Goal: Obtain resource: Download file/media

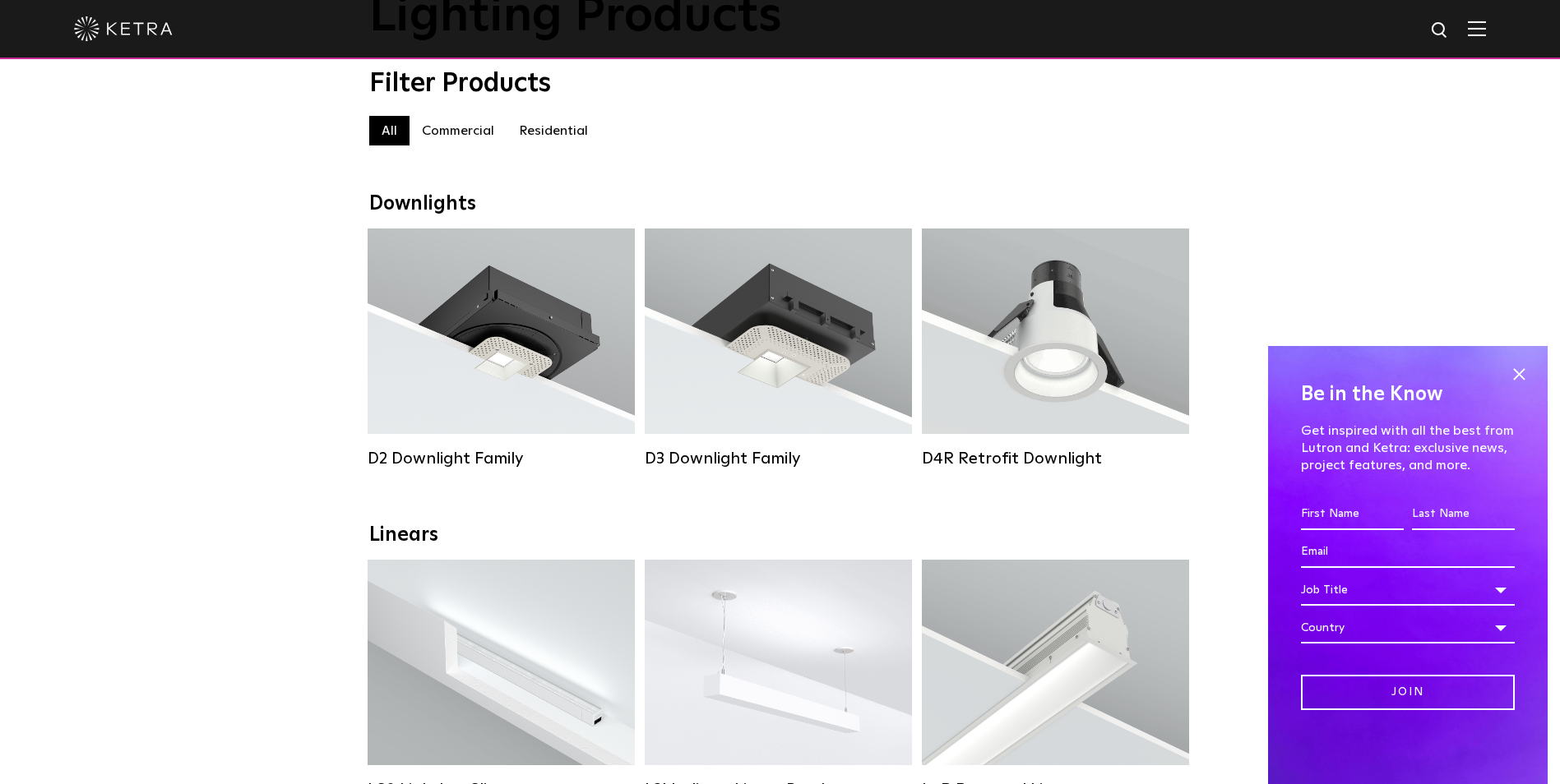
scroll to position [82, 0]
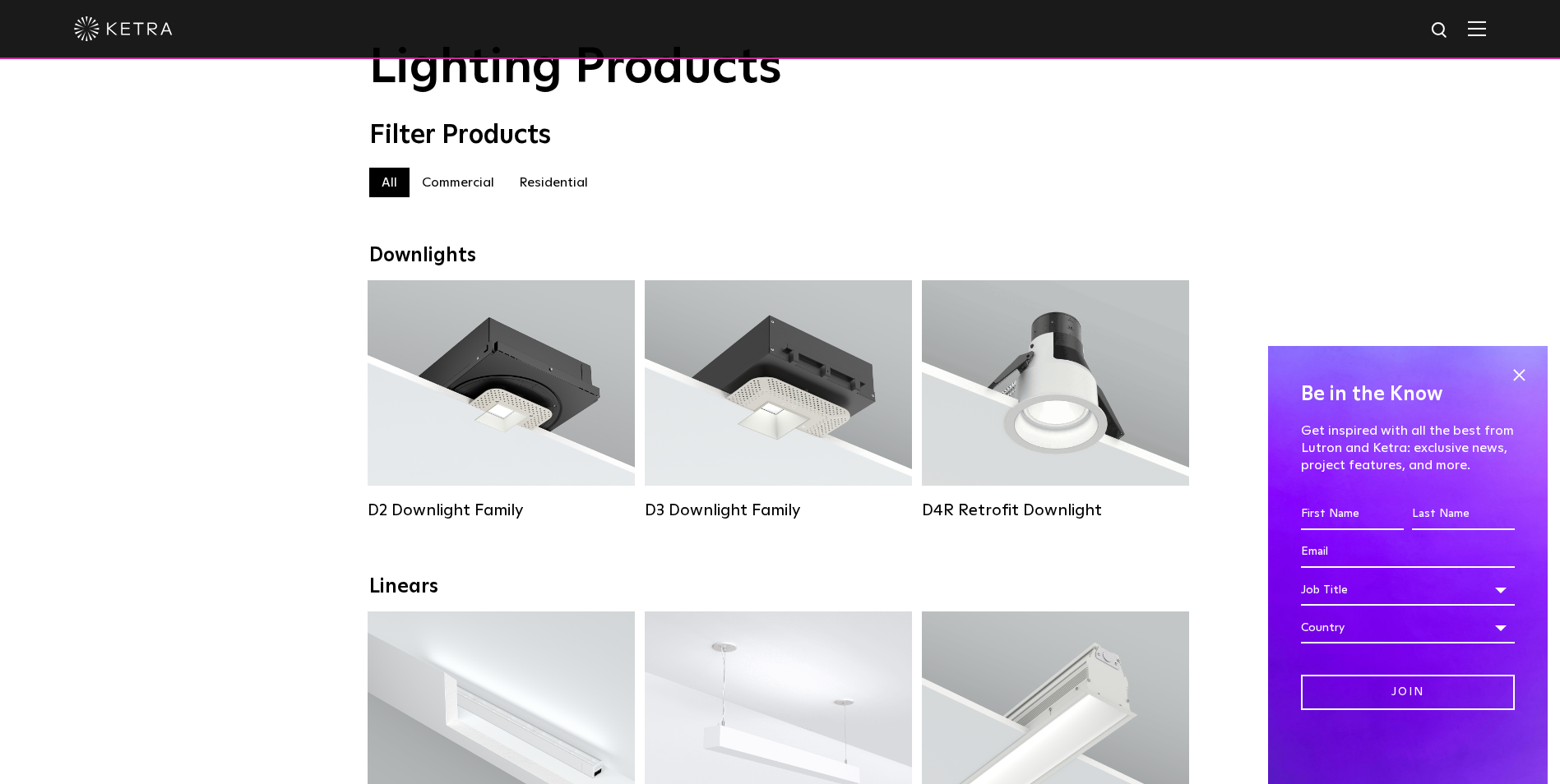
click at [461, 185] on label "Commercial" at bounding box center [457, 182] width 97 height 29
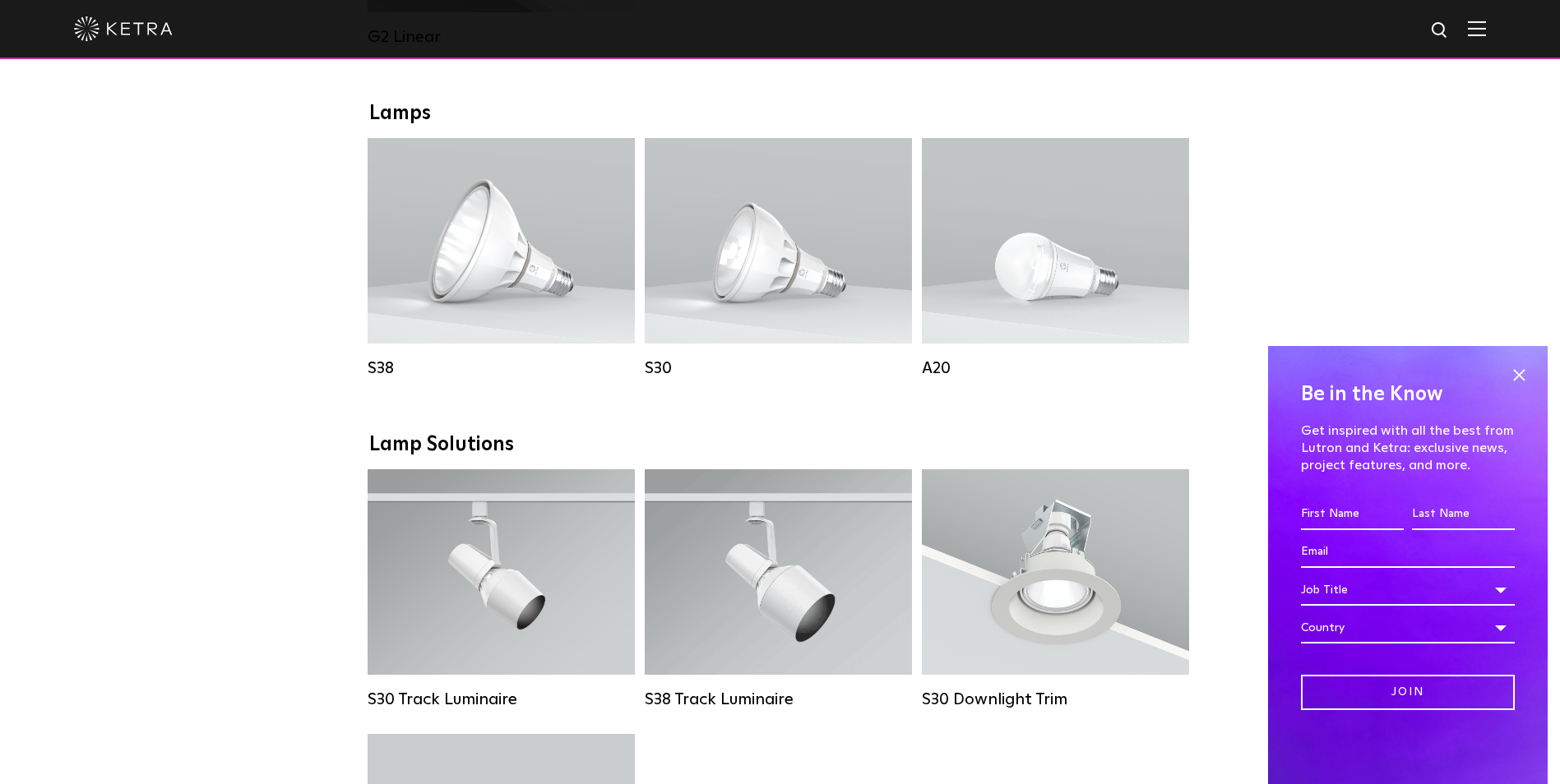
scroll to position [1151, 0]
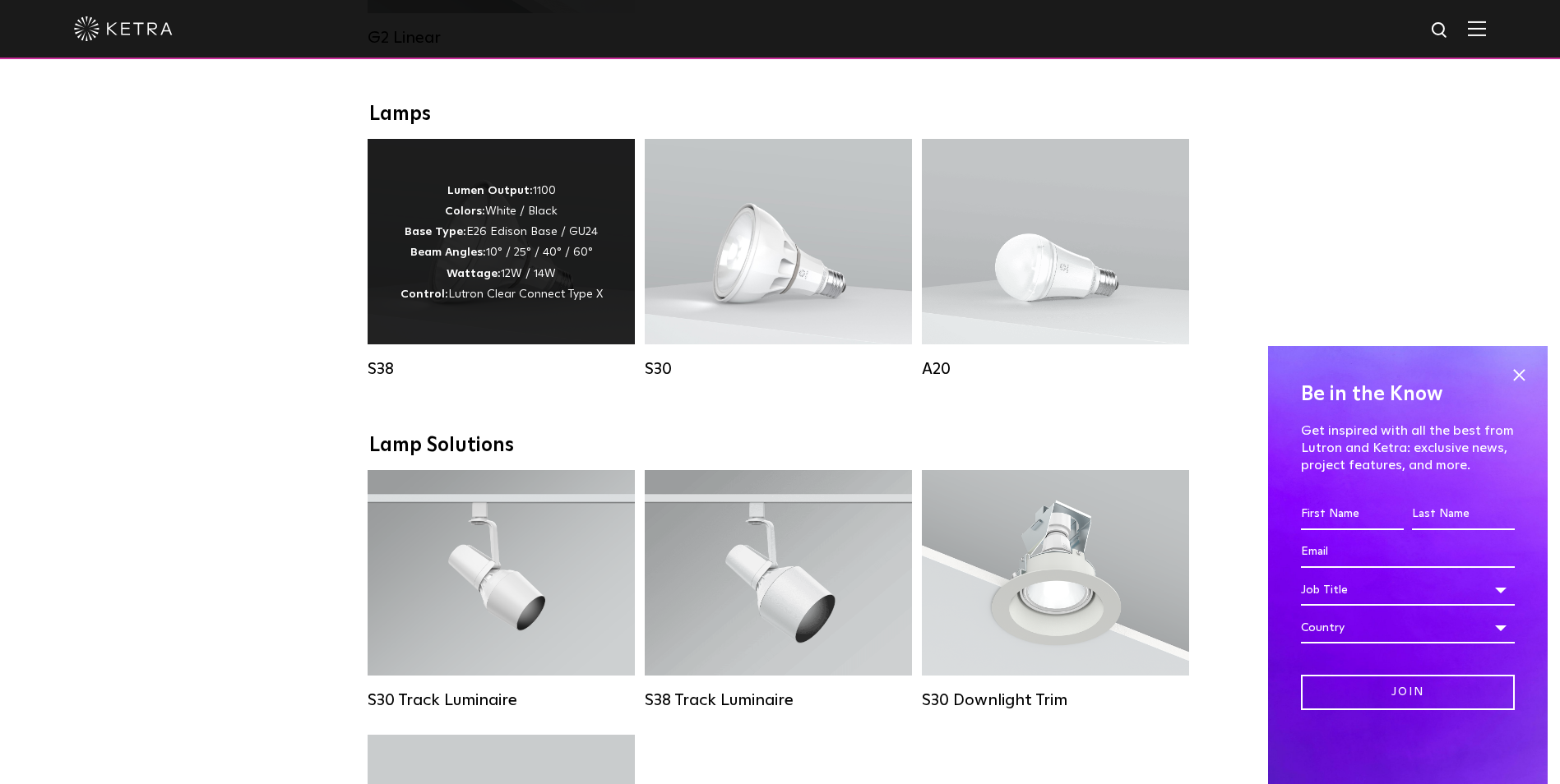
click at [454, 330] on div "Lumen Output: 1100 Colors: White / Black Base Type: E26 Edison Base / GU24 Beam…" at bounding box center [502, 242] width 268 height 206
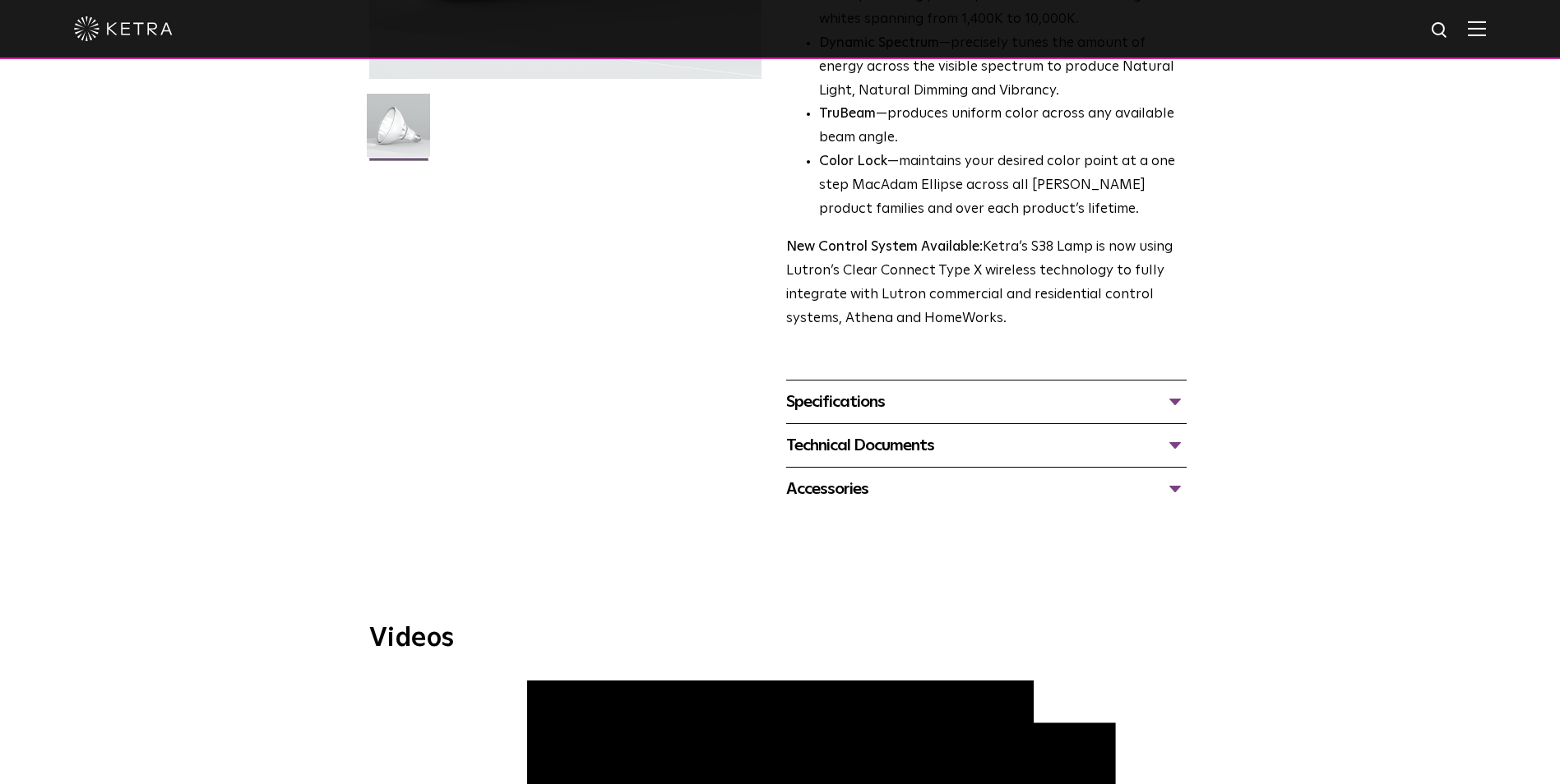
scroll to position [440, 0]
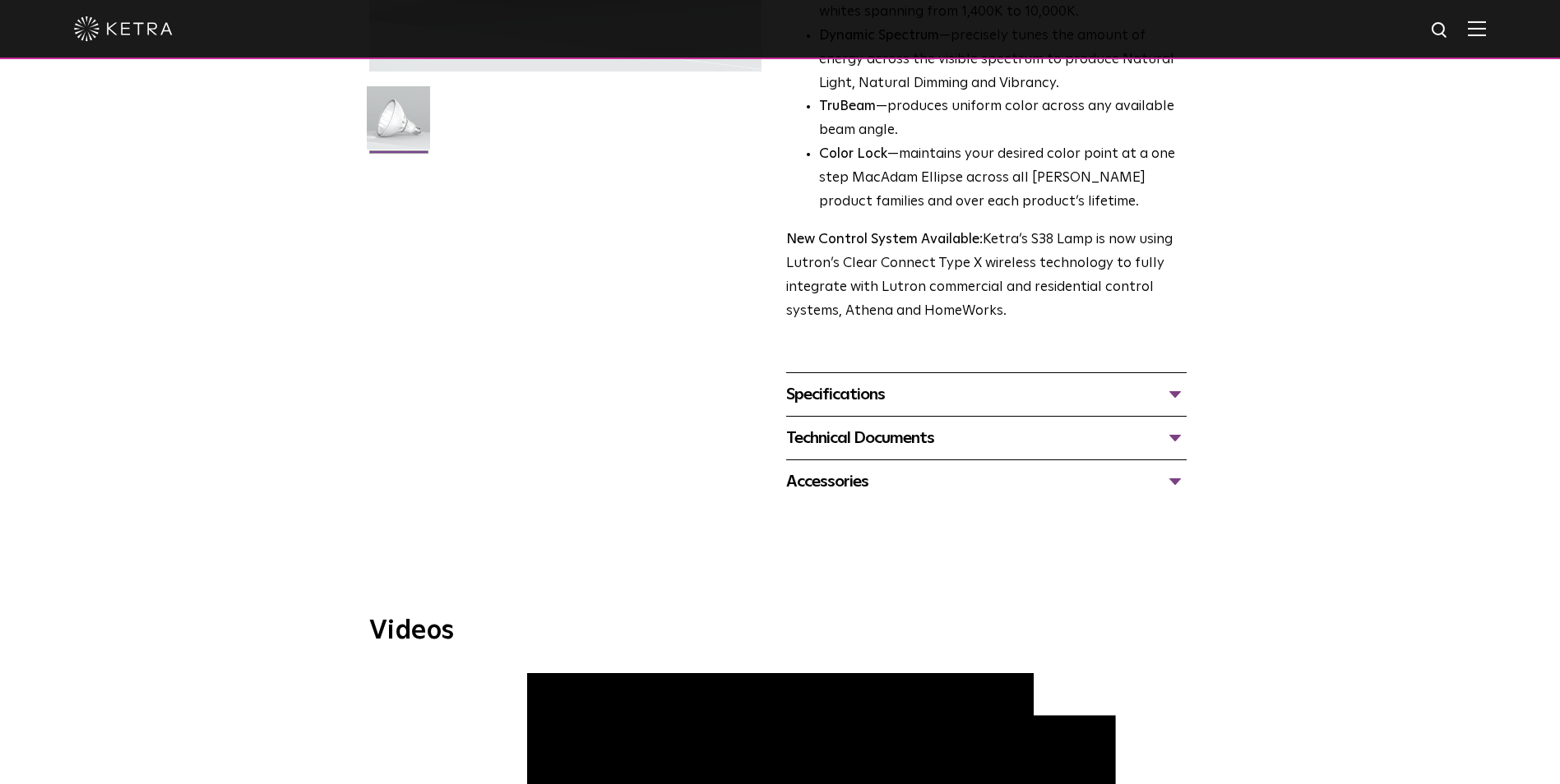
click at [835, 395] on div "Specifications" at bounding box center [987, 394] width 401 height 27
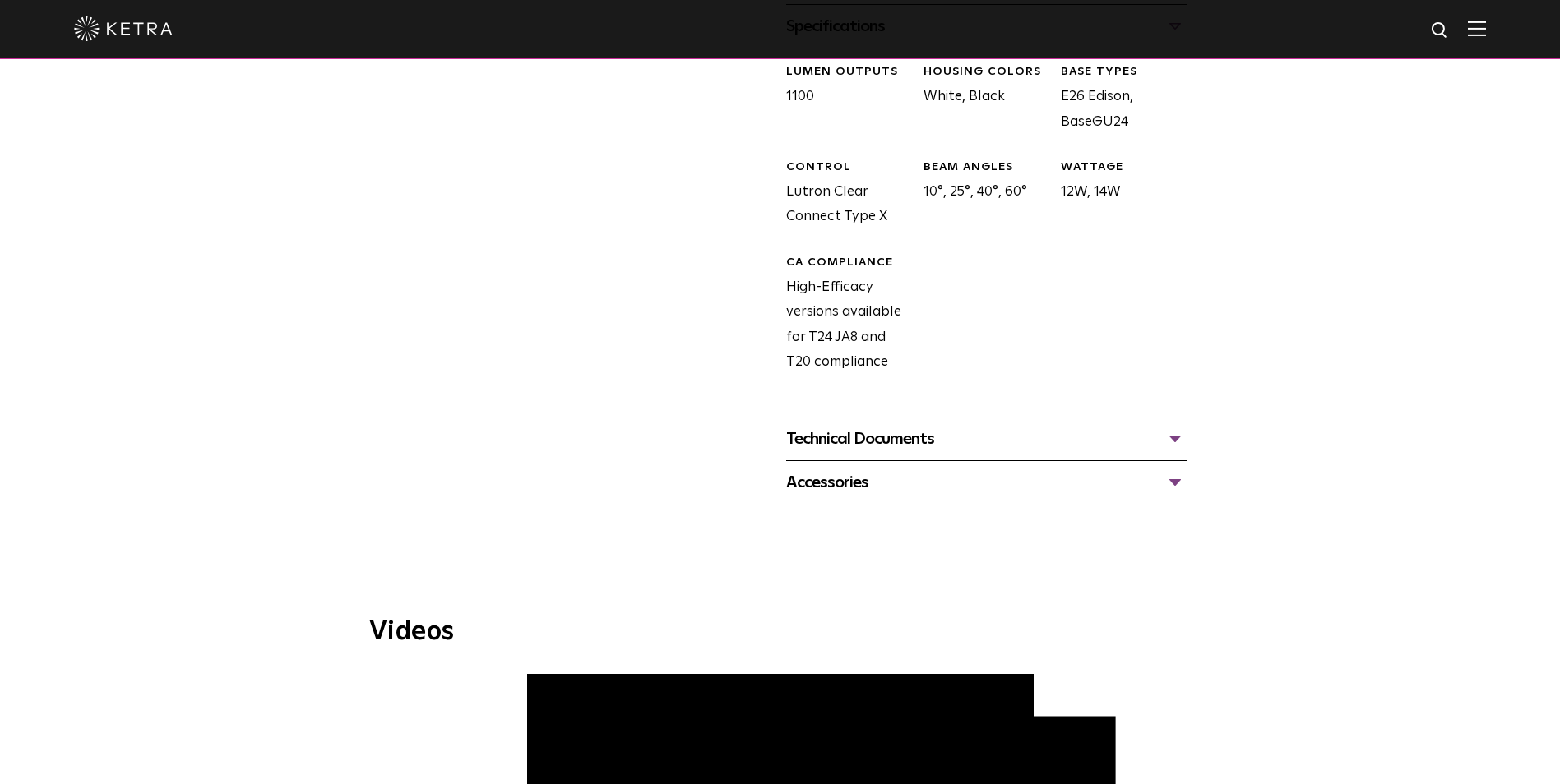
scroll to position [851, 0]
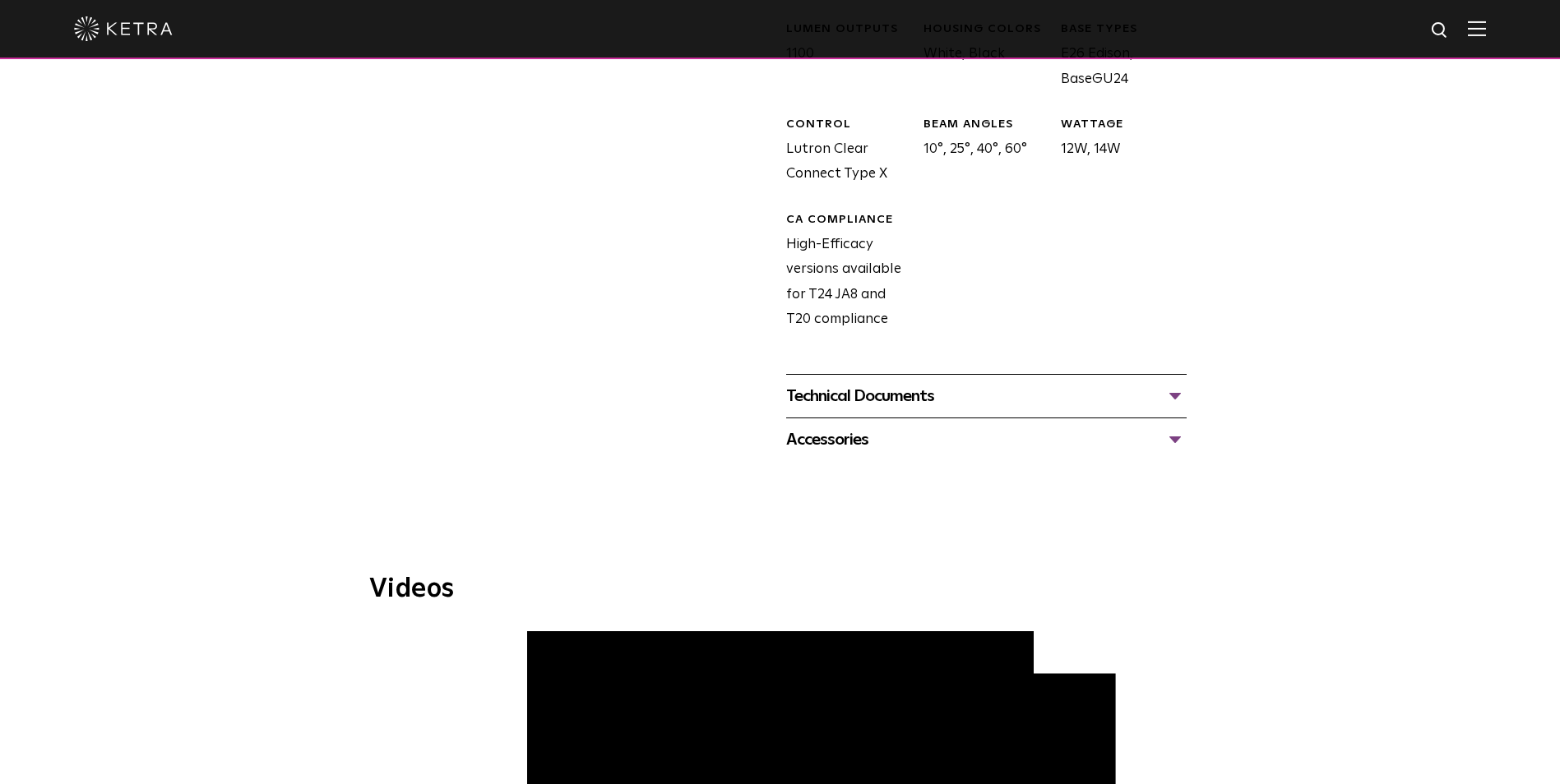
click at [845, 397] on div "Technical Documents" at bounding box center [987, 396] width 401 height 27
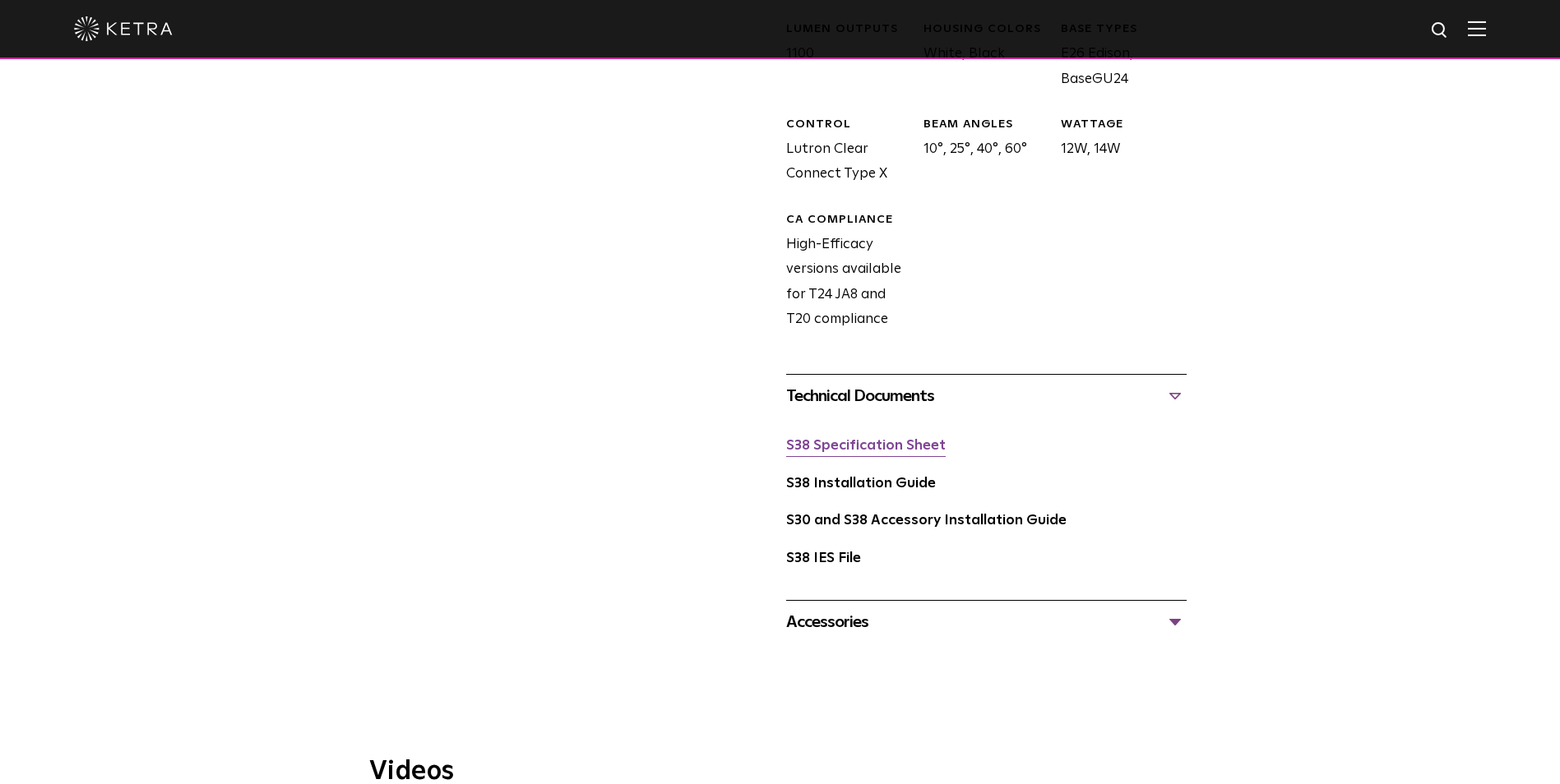
click at [828, 446] on link "S38 Specification Sheet" at bounding box center [866, 446] width 160 height 14
click at [823, 562] on link "S38 IES File" at bounding box center [823, 559] width 74 height 14
click at [884, 335] on div "LUMEN OUTPUTS 1100 HOUSING COLORS White, Black BASE TYPES E26 Edison, BaseGU24 …" at bounding box center [980, 190] width 413 height 369
click at [838, 524] on link "S30 and S38 Accessory Installation Guide" at bounding box center [926, 521] width 280 height 14
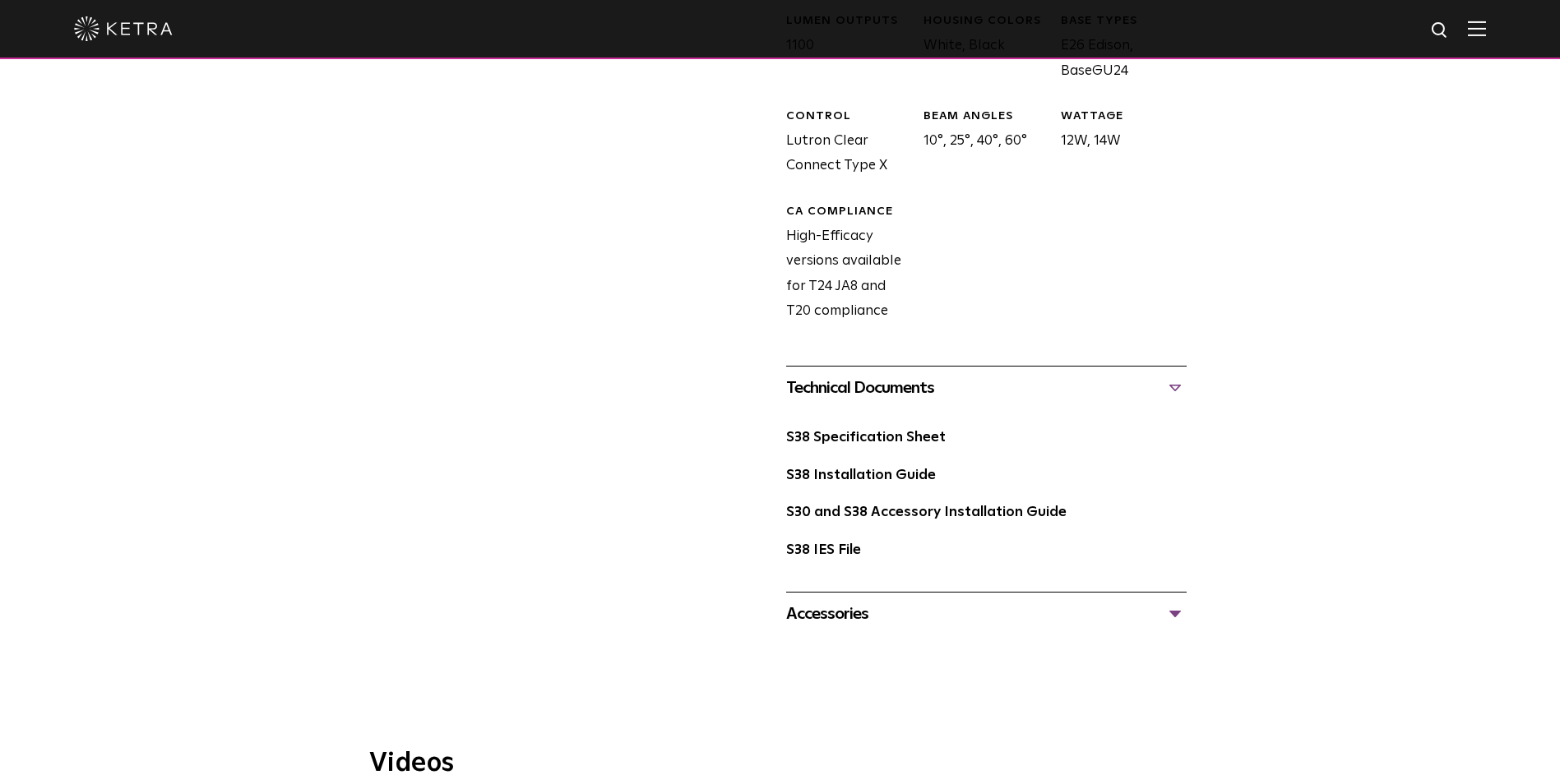
scroll to position [904, 0]
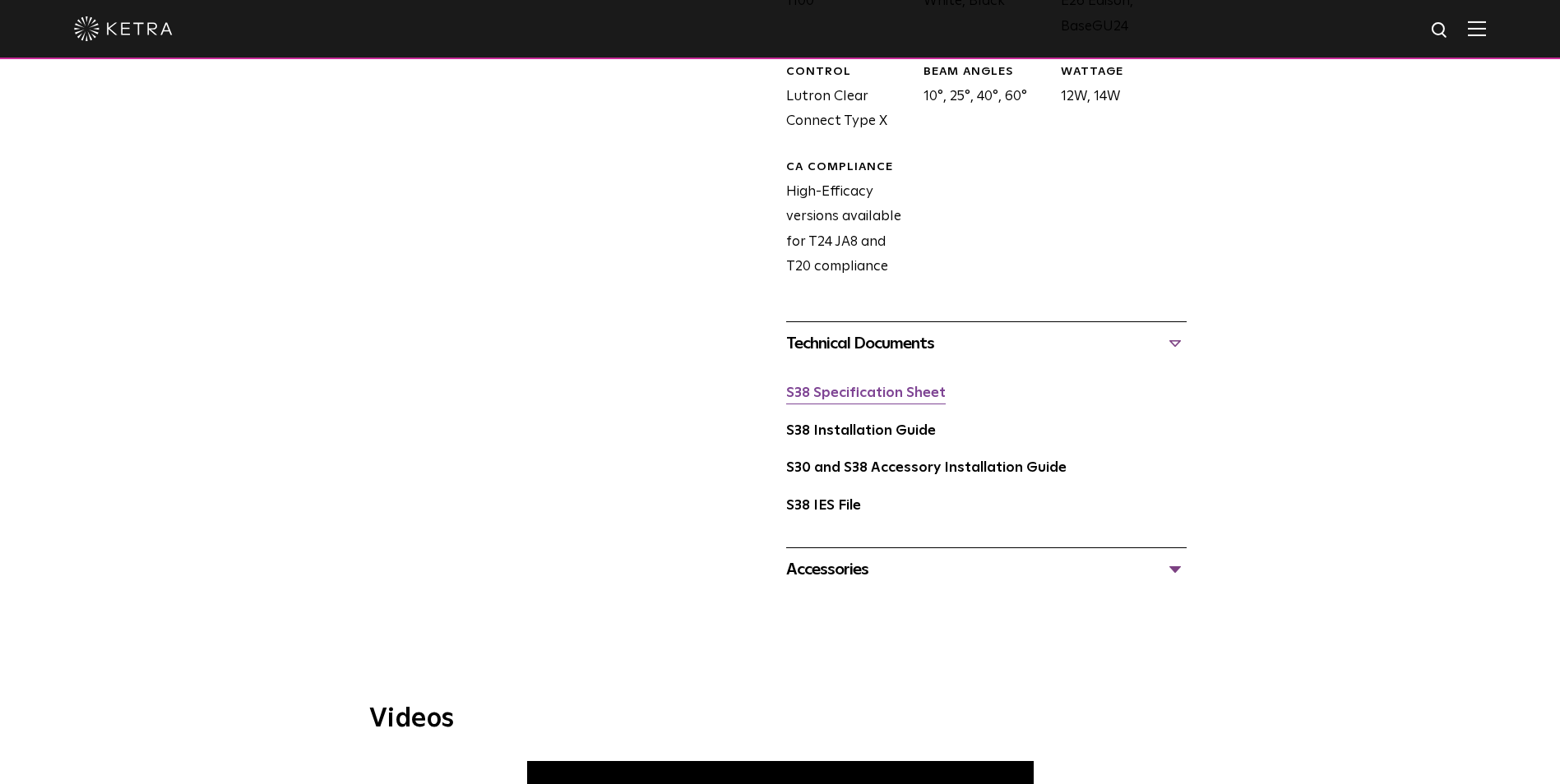
click at [850, 400] on link "S38 Specification Sheet" at bounding box center [866, 393] width 160 height 14
